Goal: Transaction & Acquisition: Purchase product/service

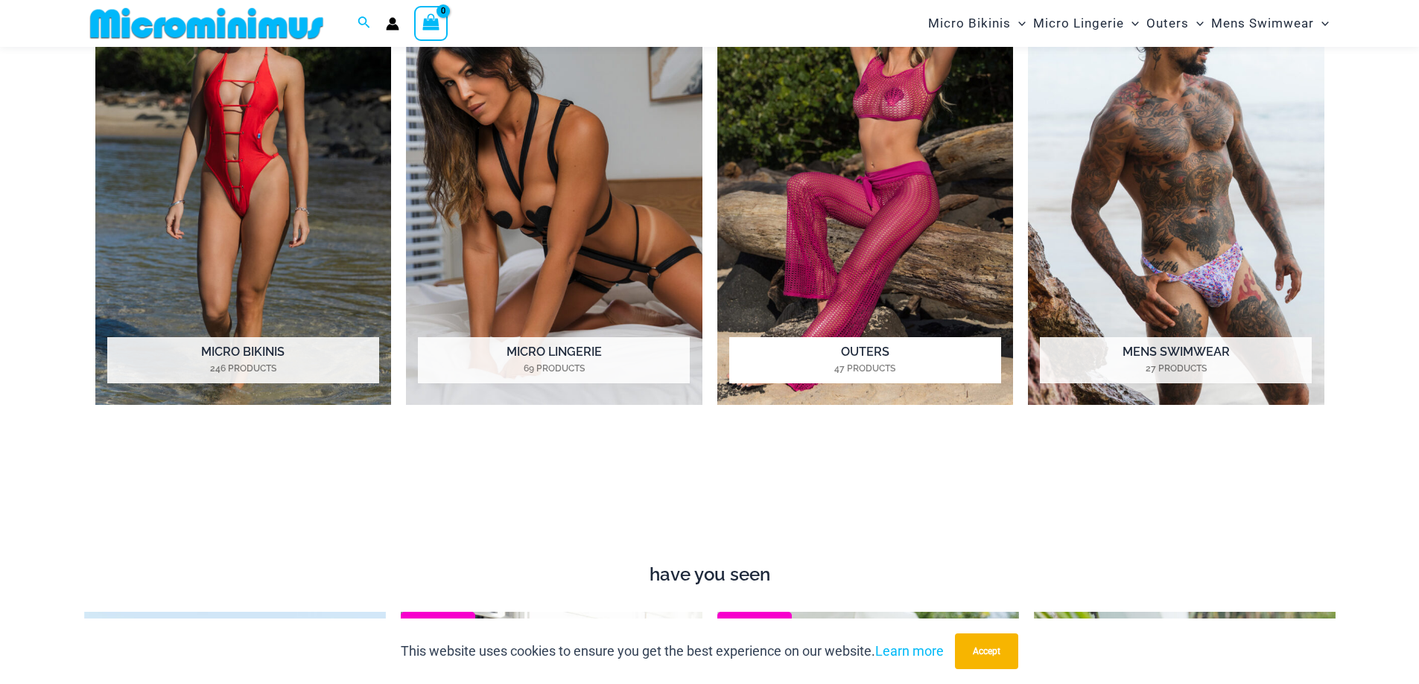
scroll to position [881, 0]
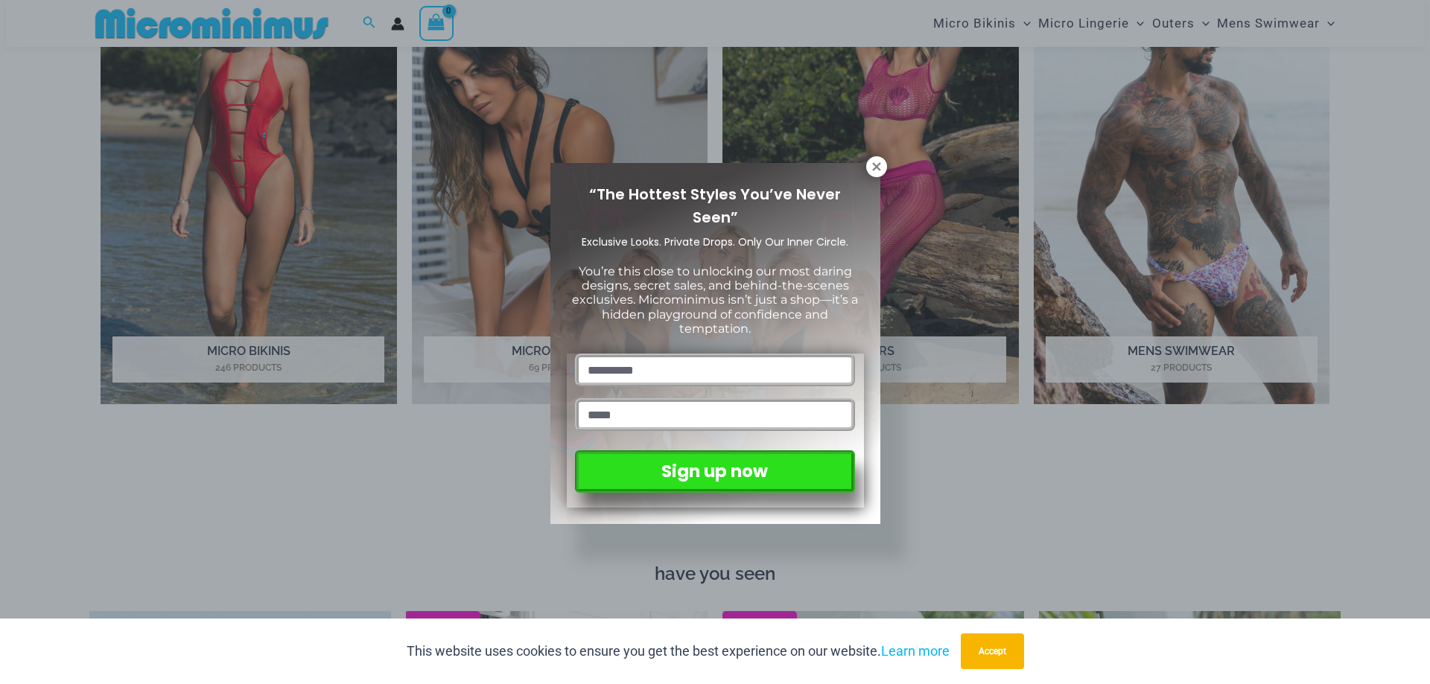
click at [297, 182] on div "“The Hottest Styles You’ve Never Seen” Exclusive Looks. Private Drops. Only Our…" at bounding box center [715, 342] width 1430 height 684
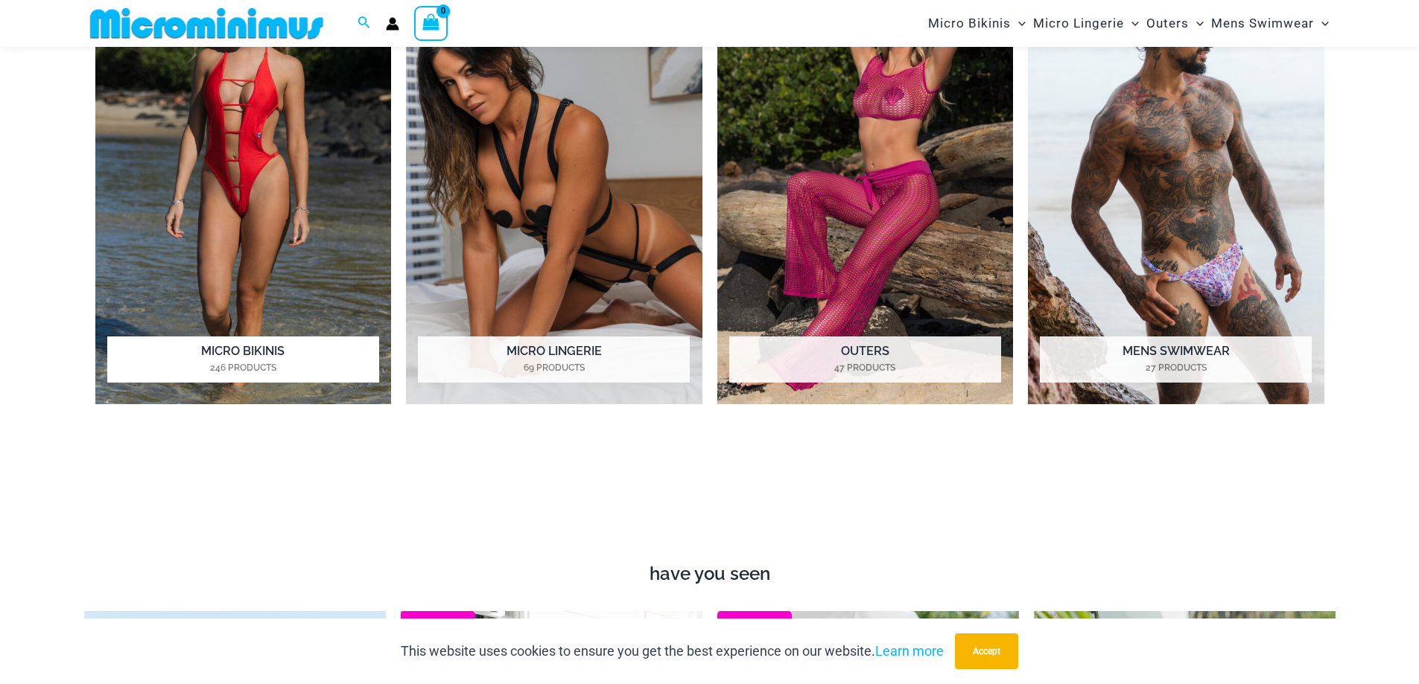
click at [281, 237] on img "Visit product category Micro Bikinis" at bounding box center [243, 177] width 296 height 455
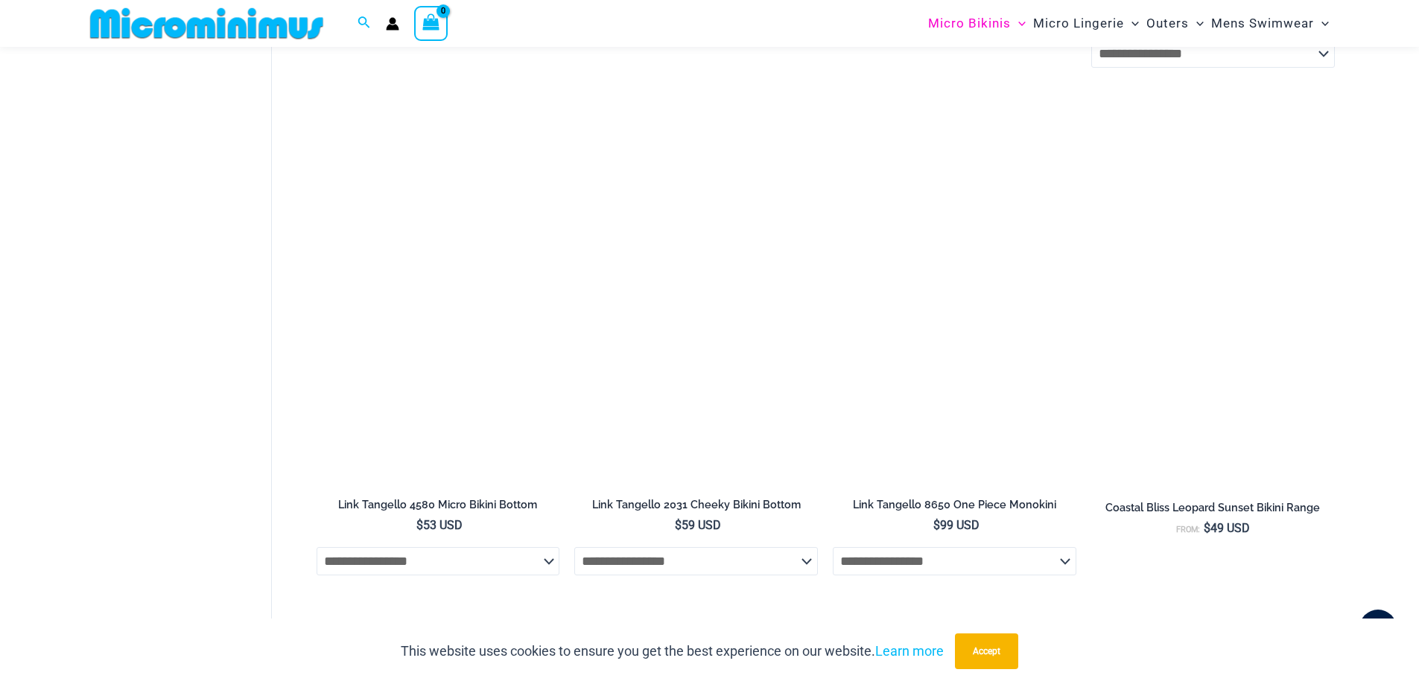
scroll to position [1862, 0]
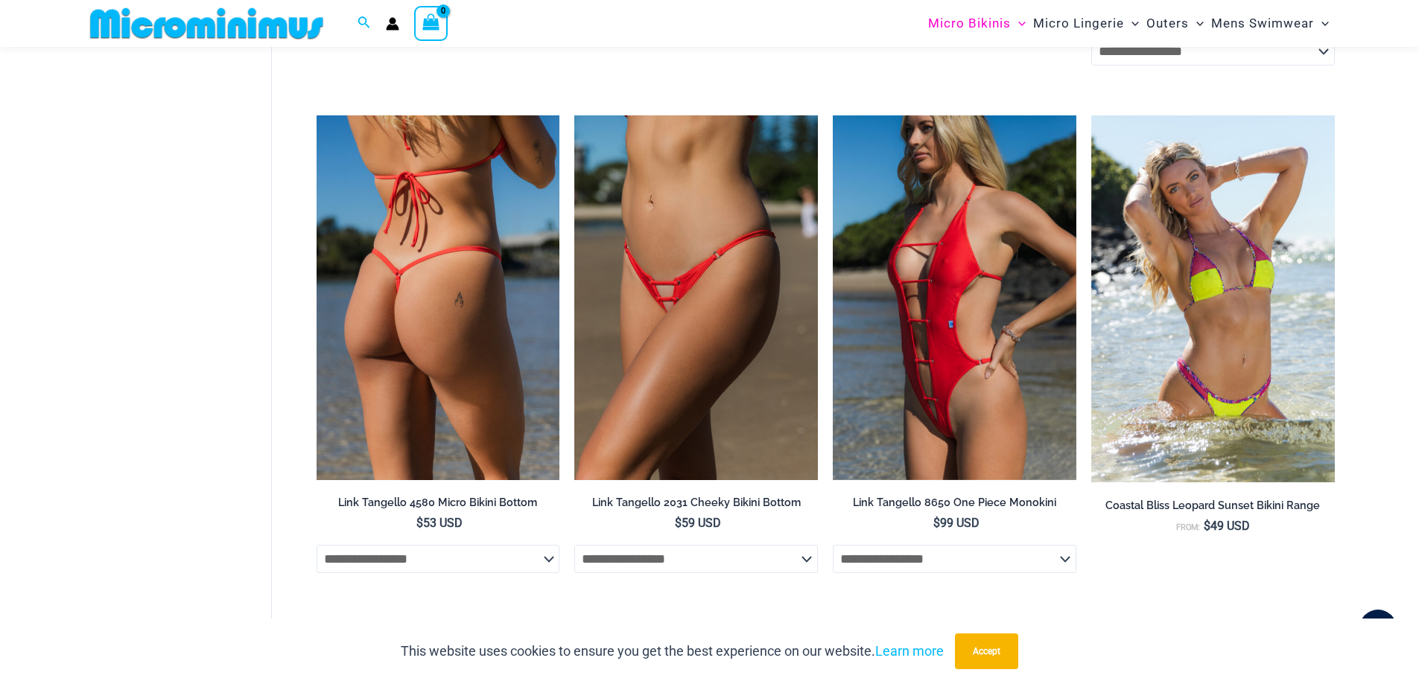
click at [393, 256] on img at bounding box center [438, 297] width 244 height 365
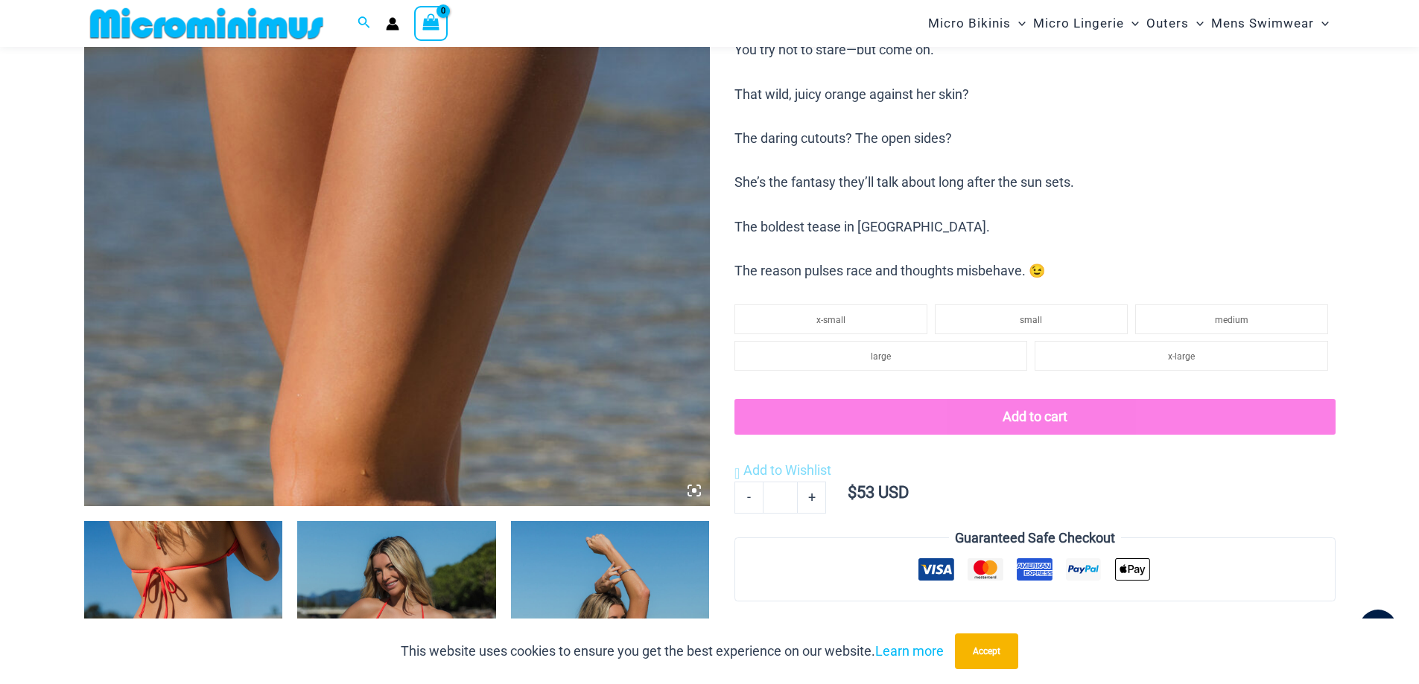
scroll to position [363, 0]
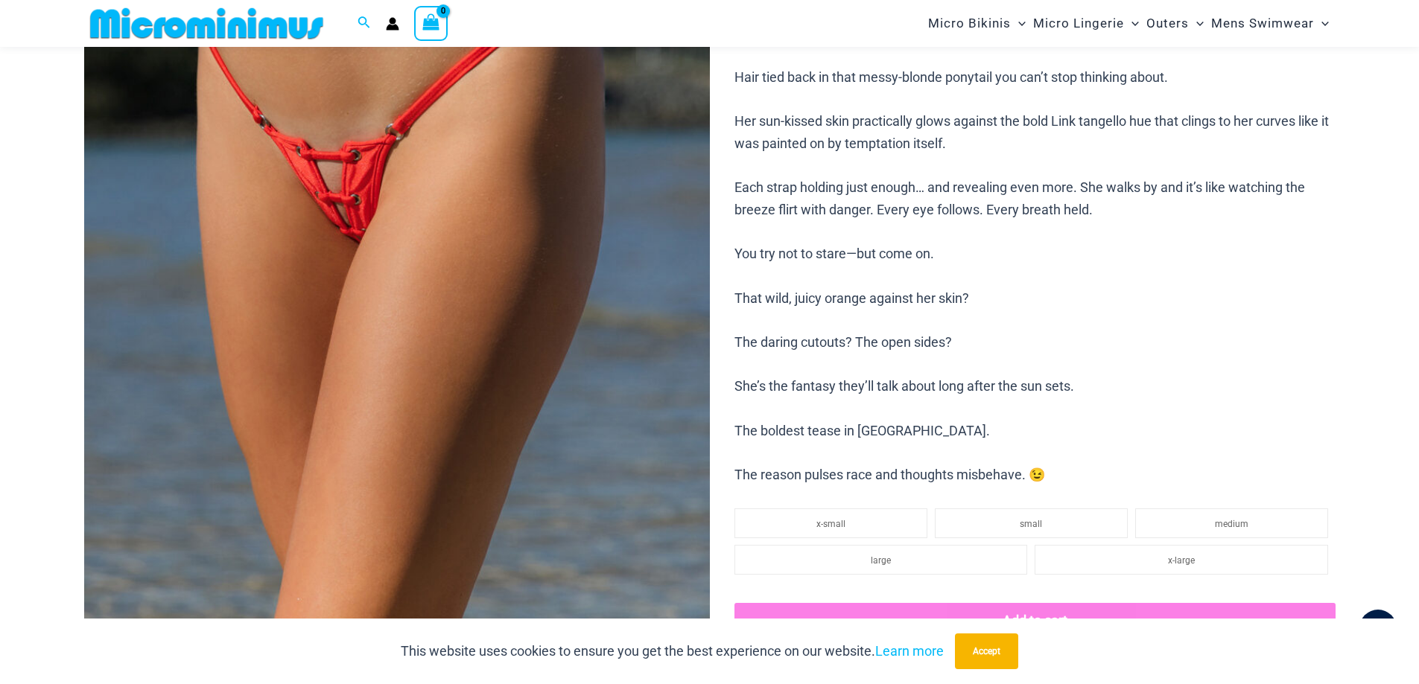
click at [440, 225] on img at bounding box center [397, 241] width 626 height 938
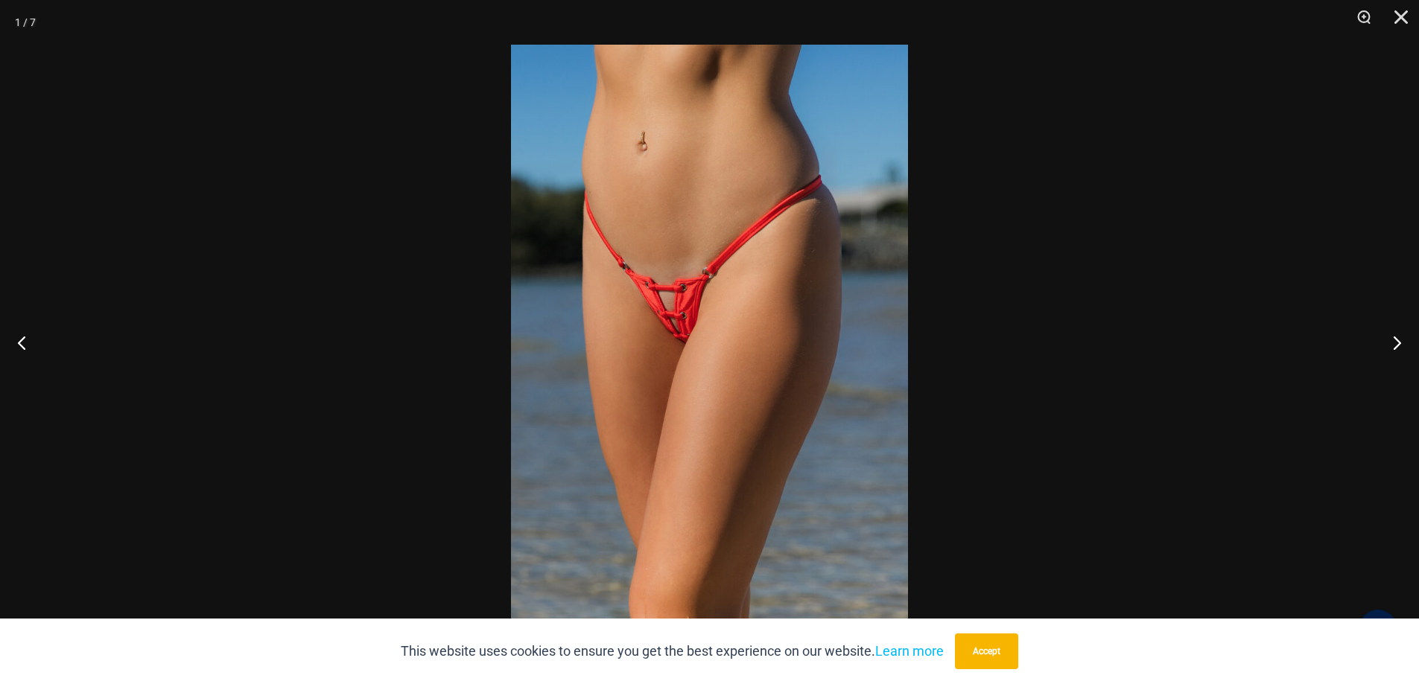
click at [669, 292] on img at bounding box center [709, 342] width 397 height 595
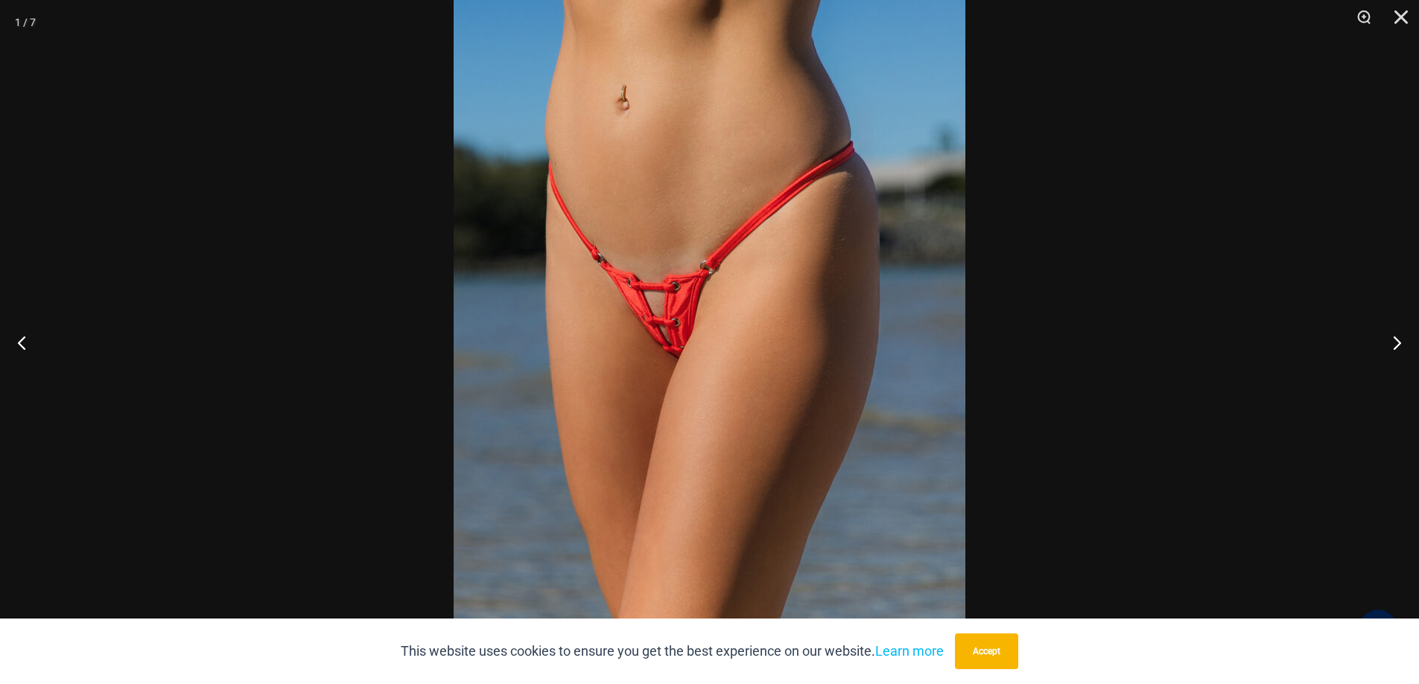
click at [666, 292] on img at bounding box center [709, 356] width 512 height 767
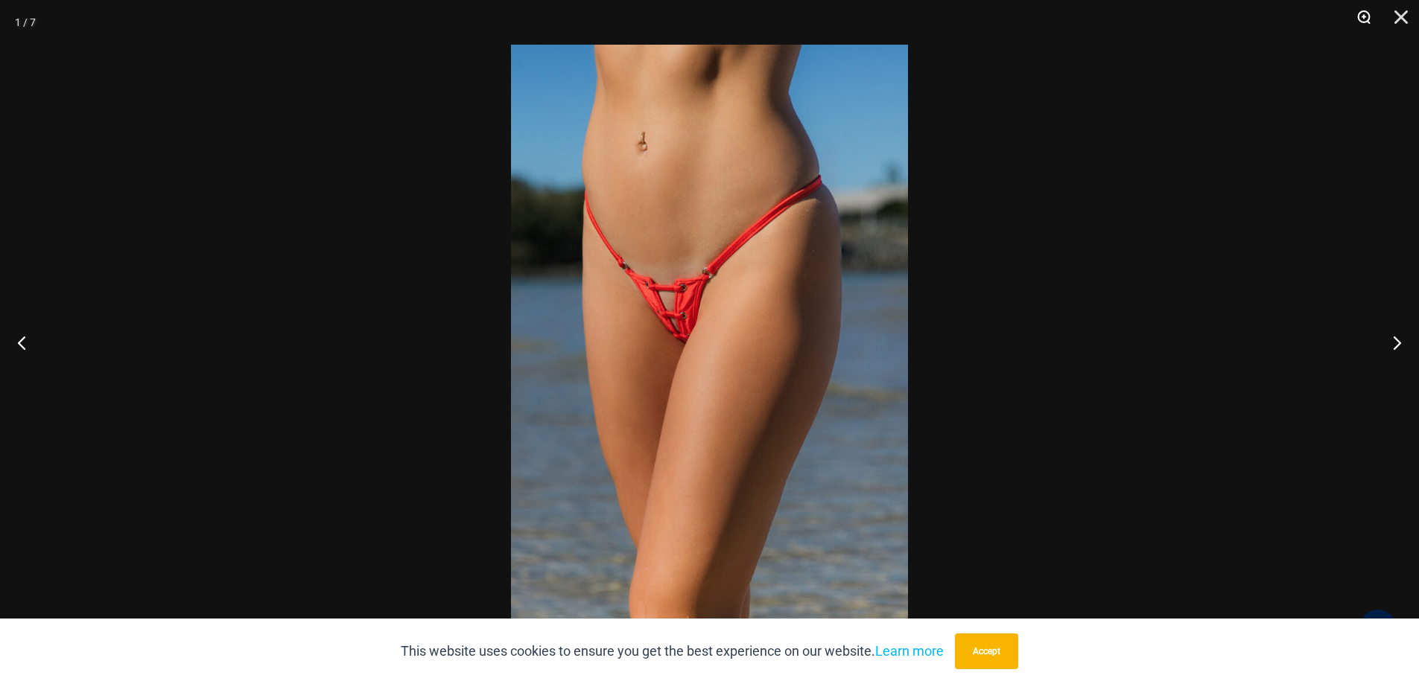
click at [1366, 19] on button "Zoom" at bounding box center [1358, 22] width 37 height 45
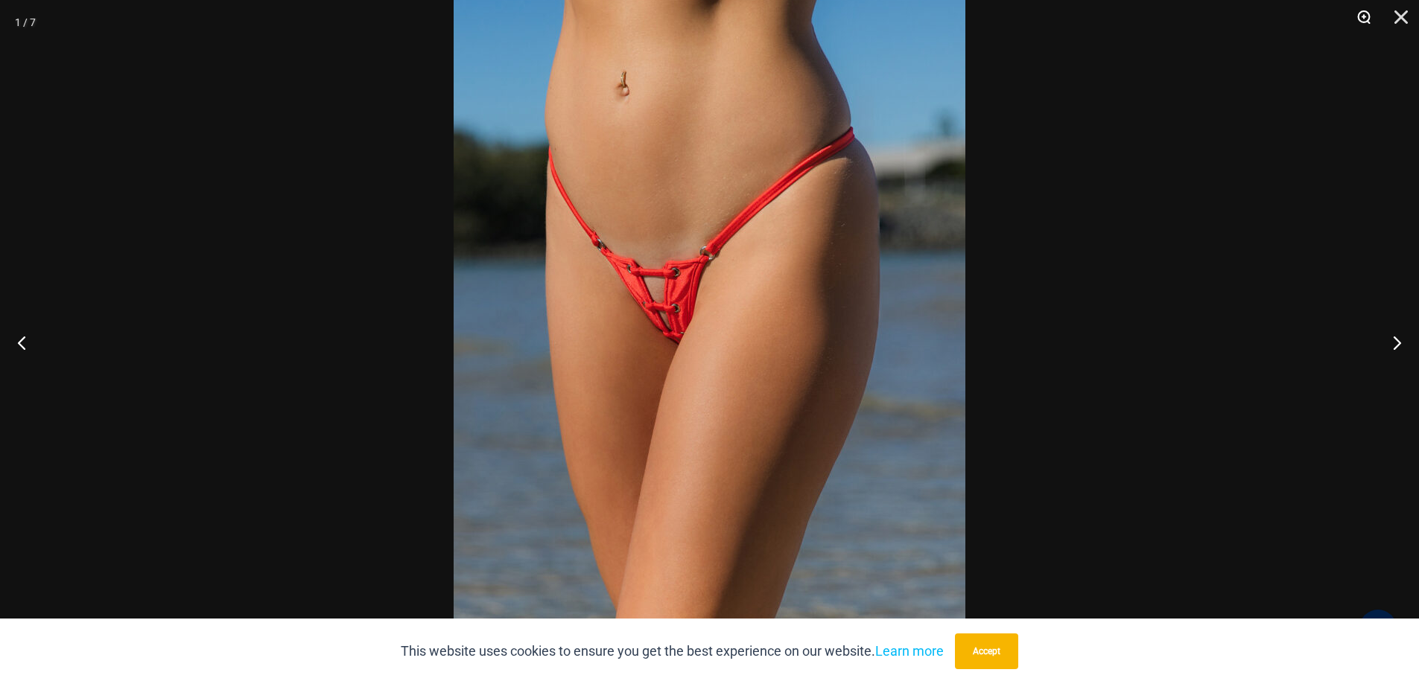
click at [1363, 18] on button "Zoom" at bounding box center [1358, 22] width 37 height 45
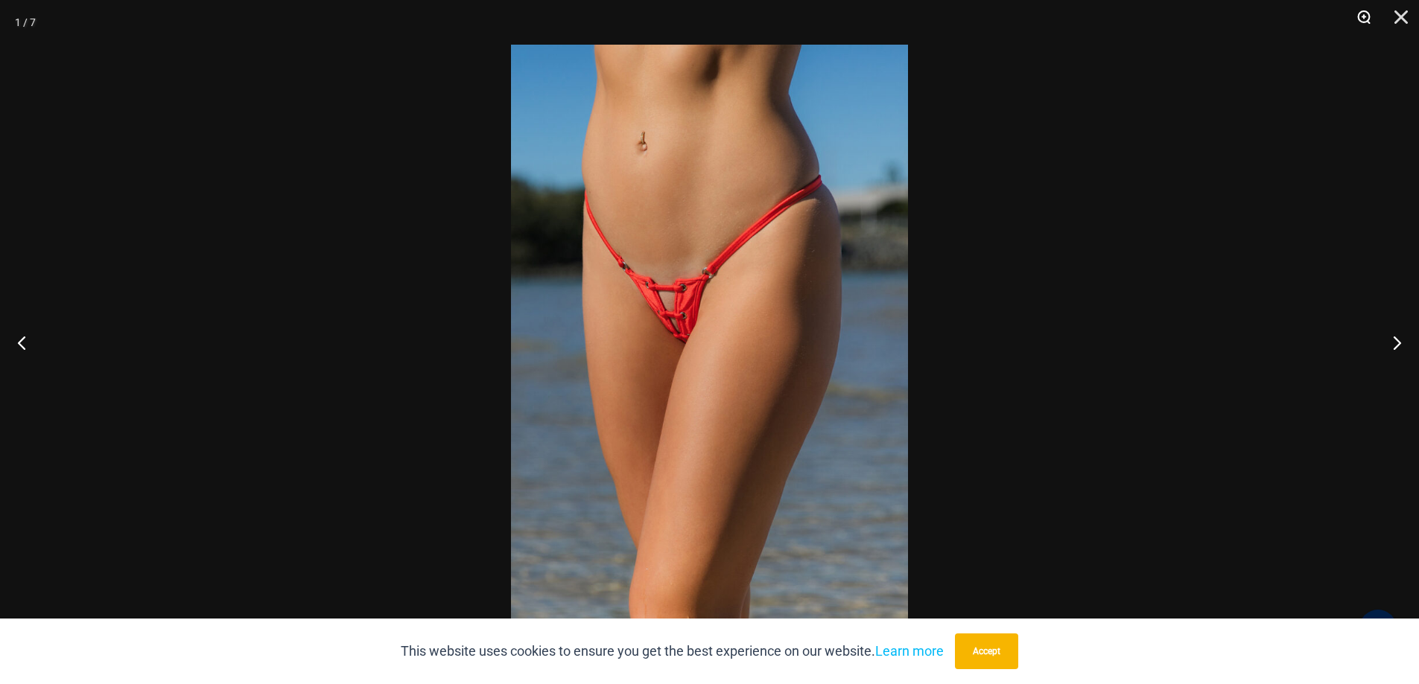
click at [1363, 18] on button "Zoom" at bounding box center [1358, 22] width 37 height 45
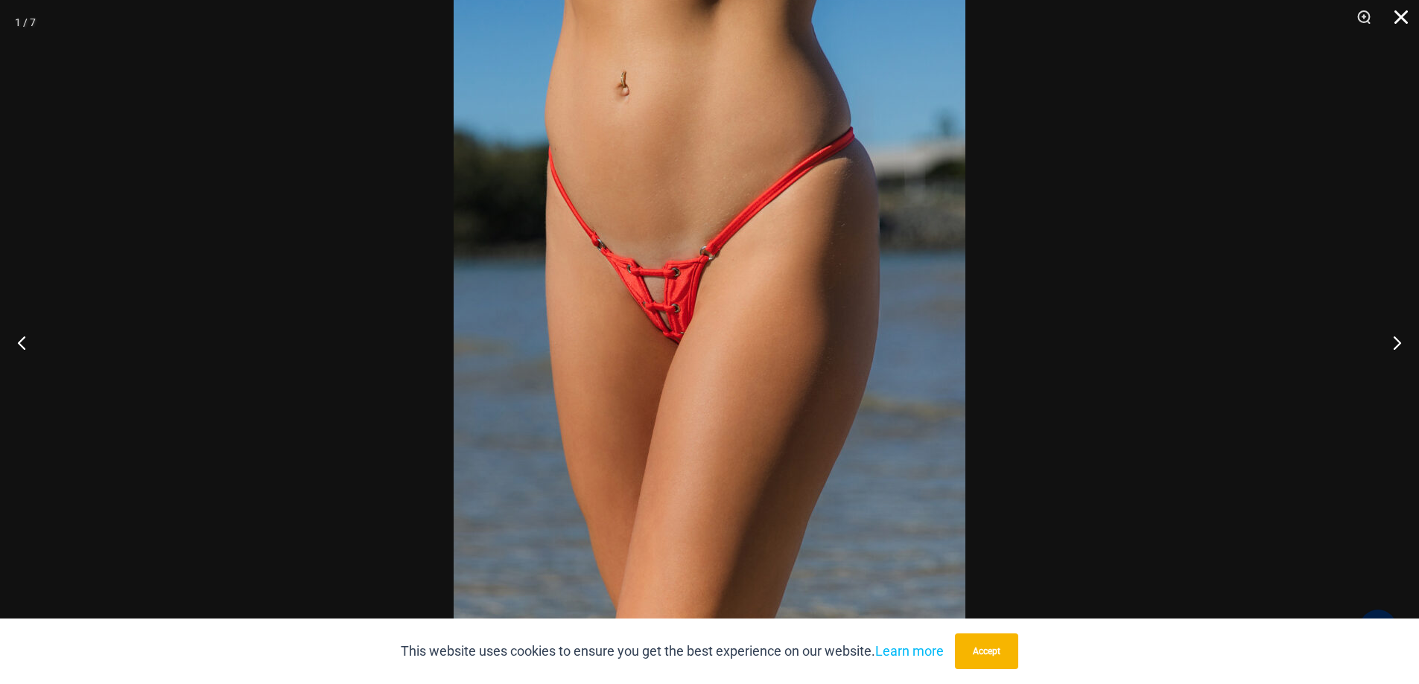
click at [1400, 13] on button "Close" at bounding box center [1395, 22] width 37 height 45
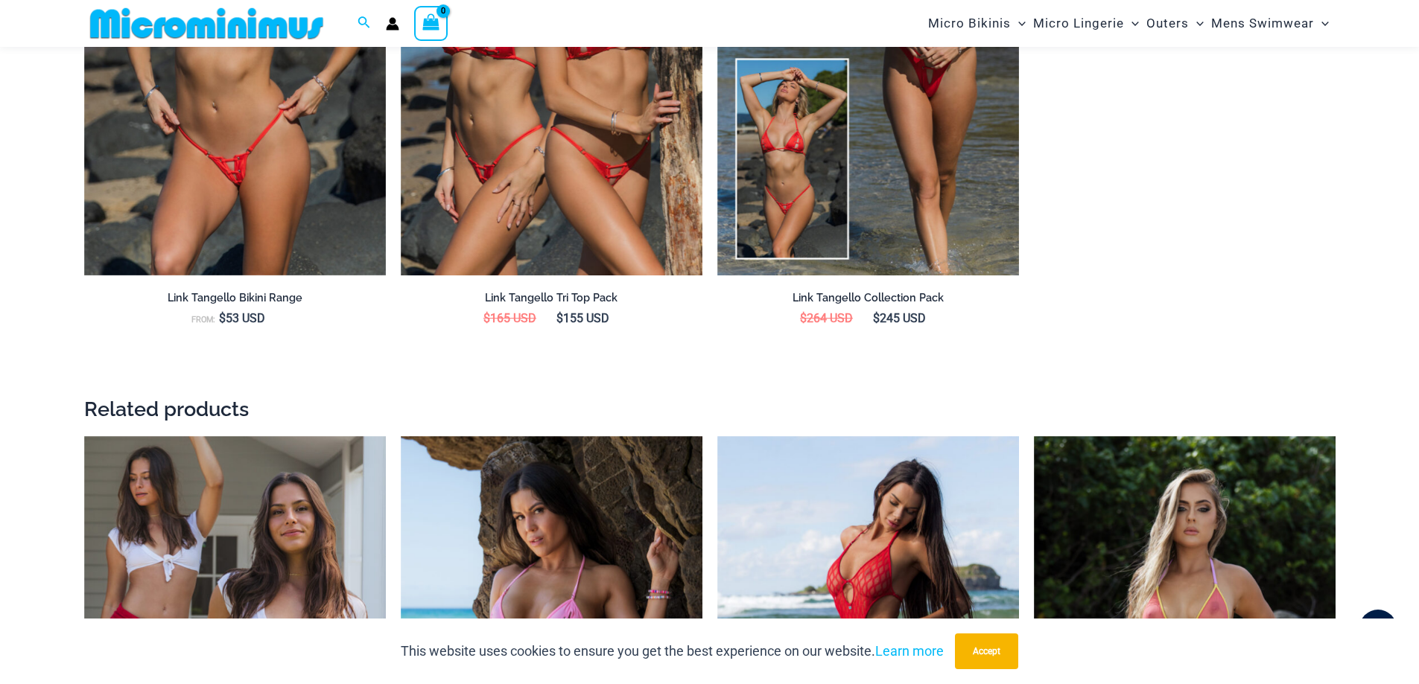
scroll to position [2300, 0]
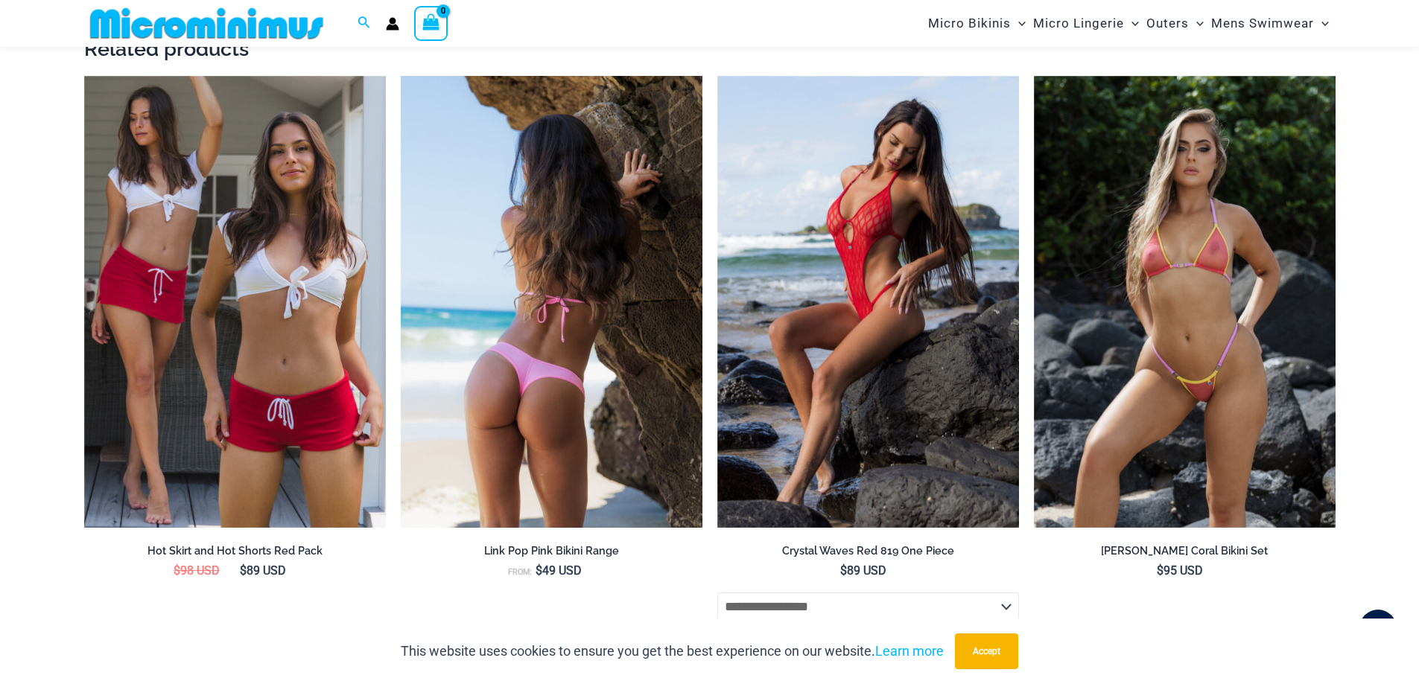
click at [570, 345] on img at bounding box center [552, 302] width 302 height 453
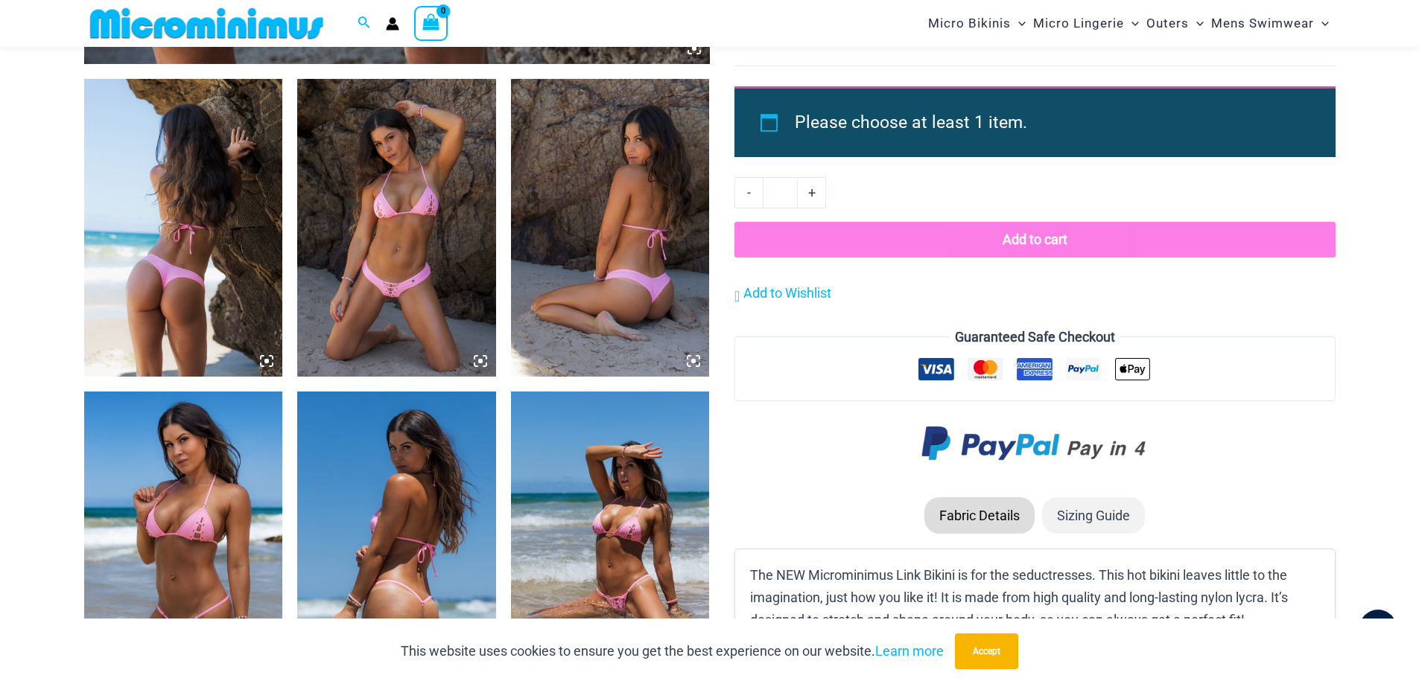
scroll to position [806, 0]
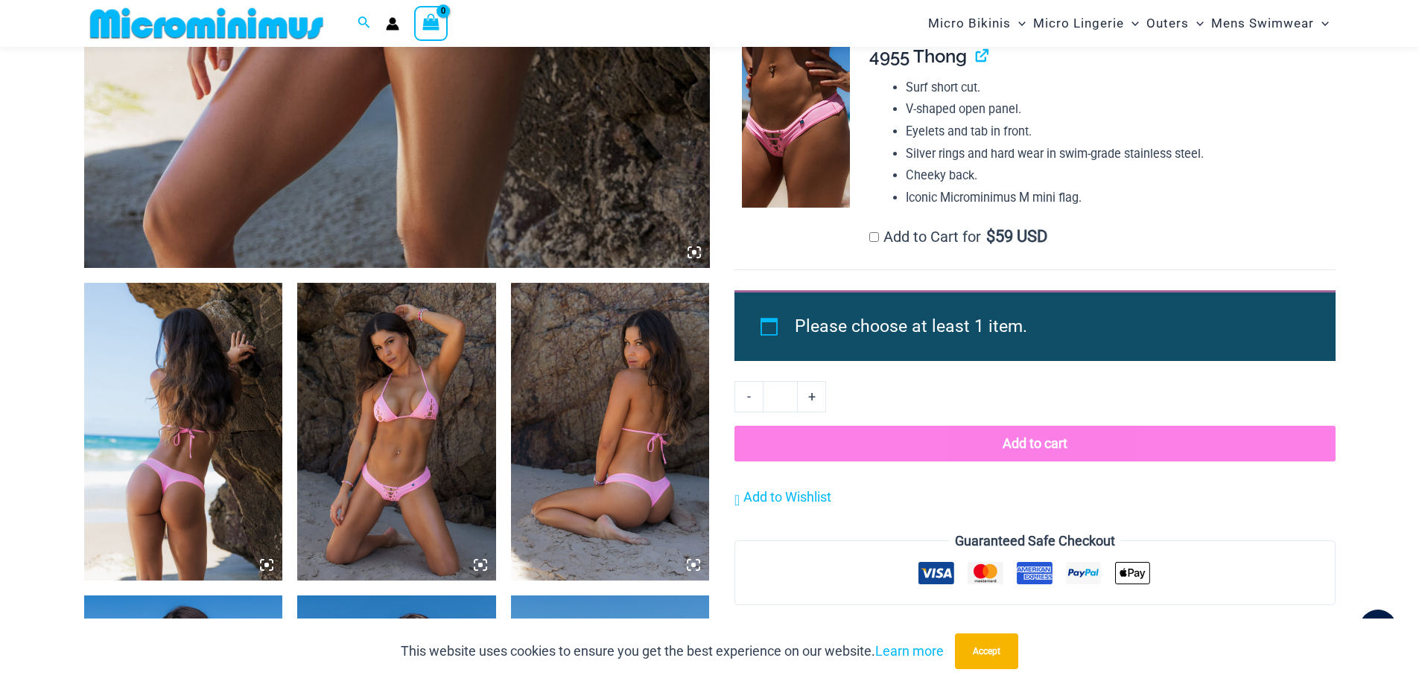
click at [690, 249] on icon at bounding box center [693, 252] width 13 height 13
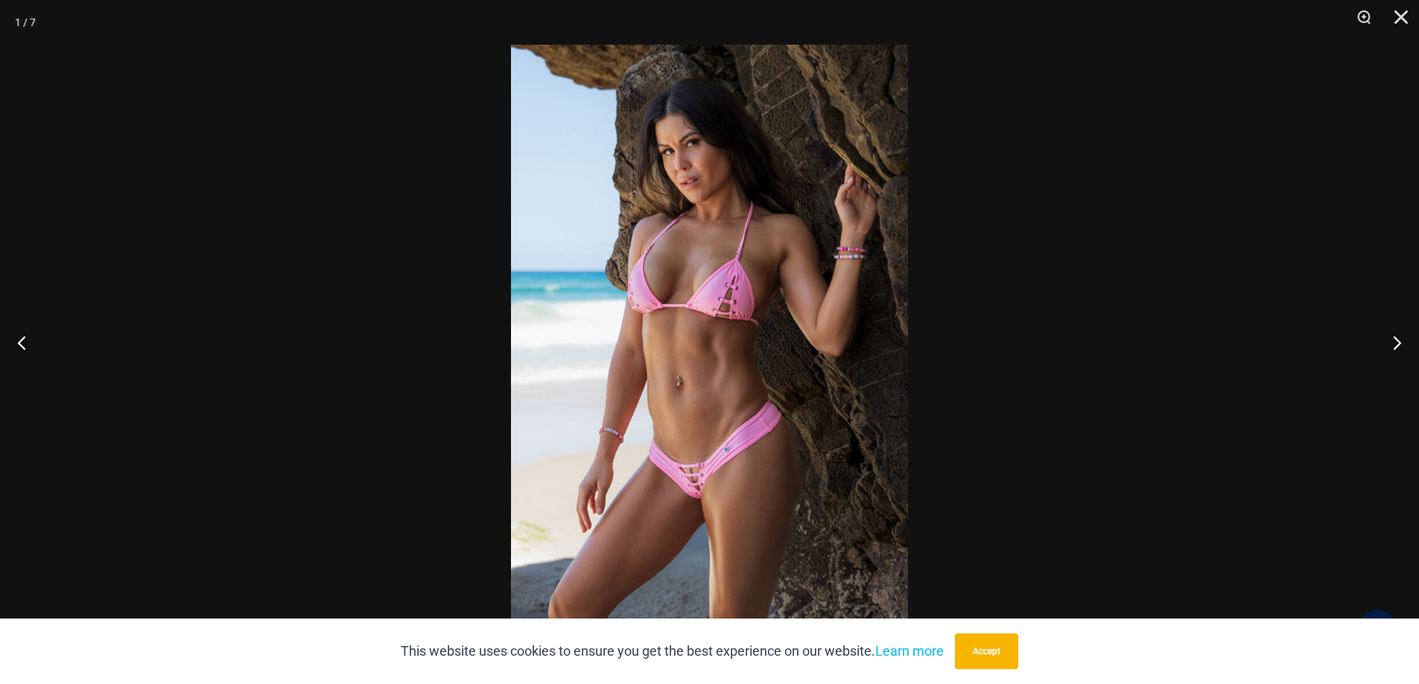
click at [681, 444] on img at bounding box center [709, 342] width 397 height 595
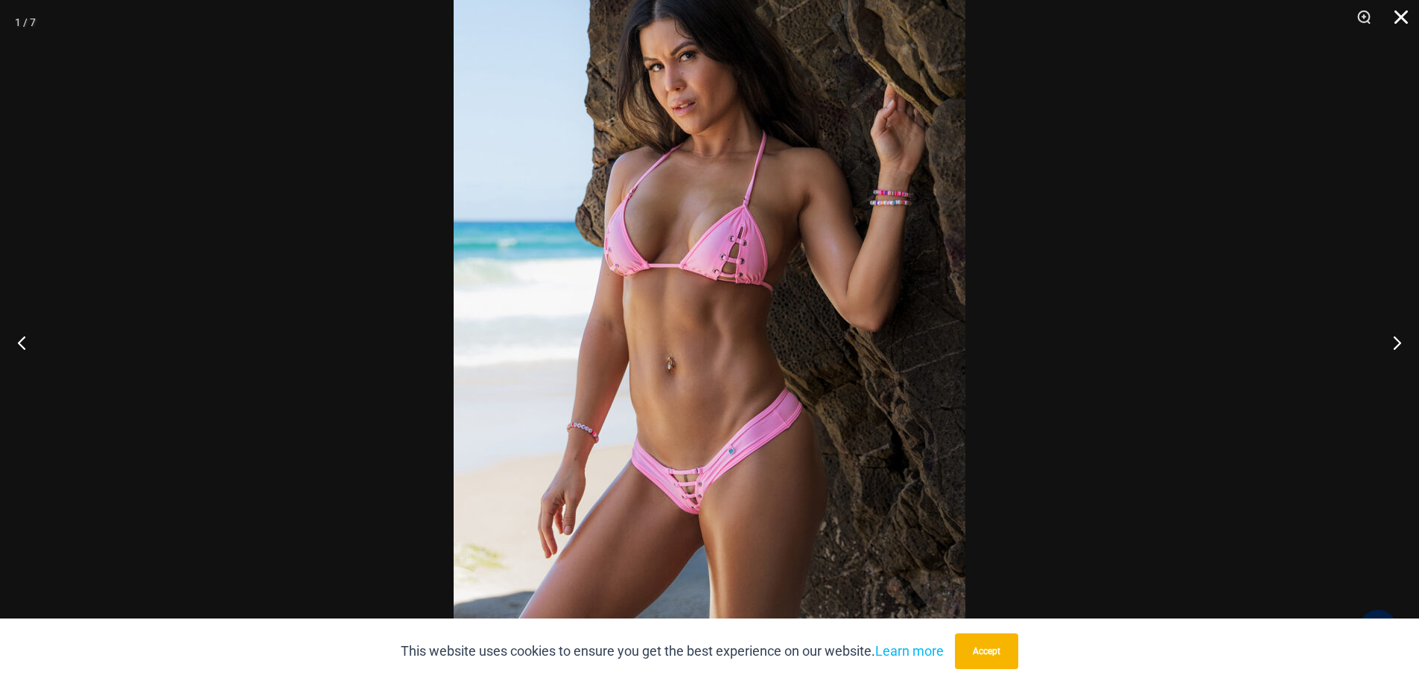
click at [1402, 22] on button "Close" at bounding box center [1395, 22] width 37 height 45
